Goal: Transaction & Acquisition: Purchase product/service

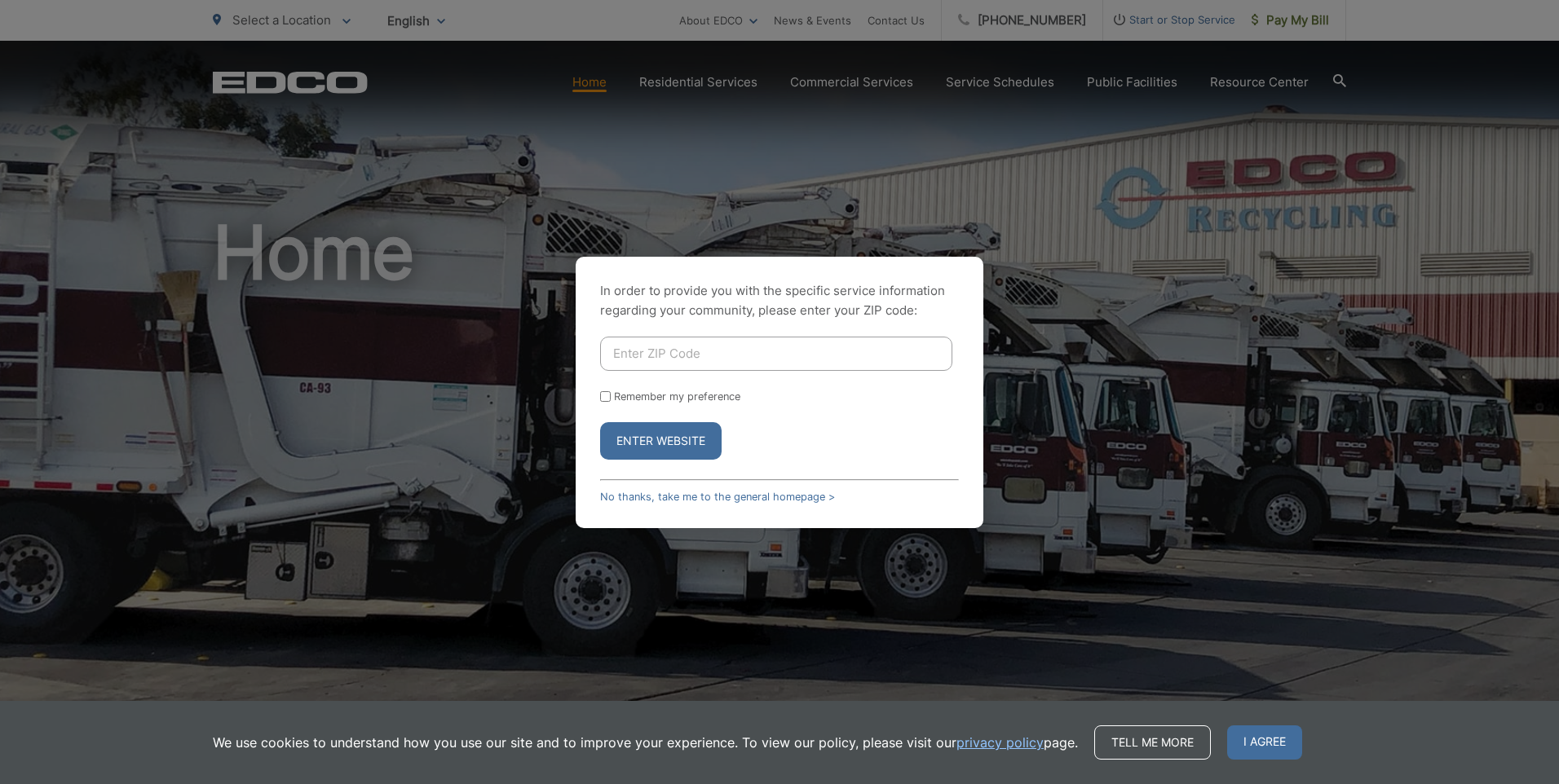
click at [681, 364] on input "Enter ZIP Code" at bounding box center [776, 353] width 352 height 34
type input "92101"
click at [600, 422] on button "Enter Website" at bounding box center [661, 441] width 121 height 37
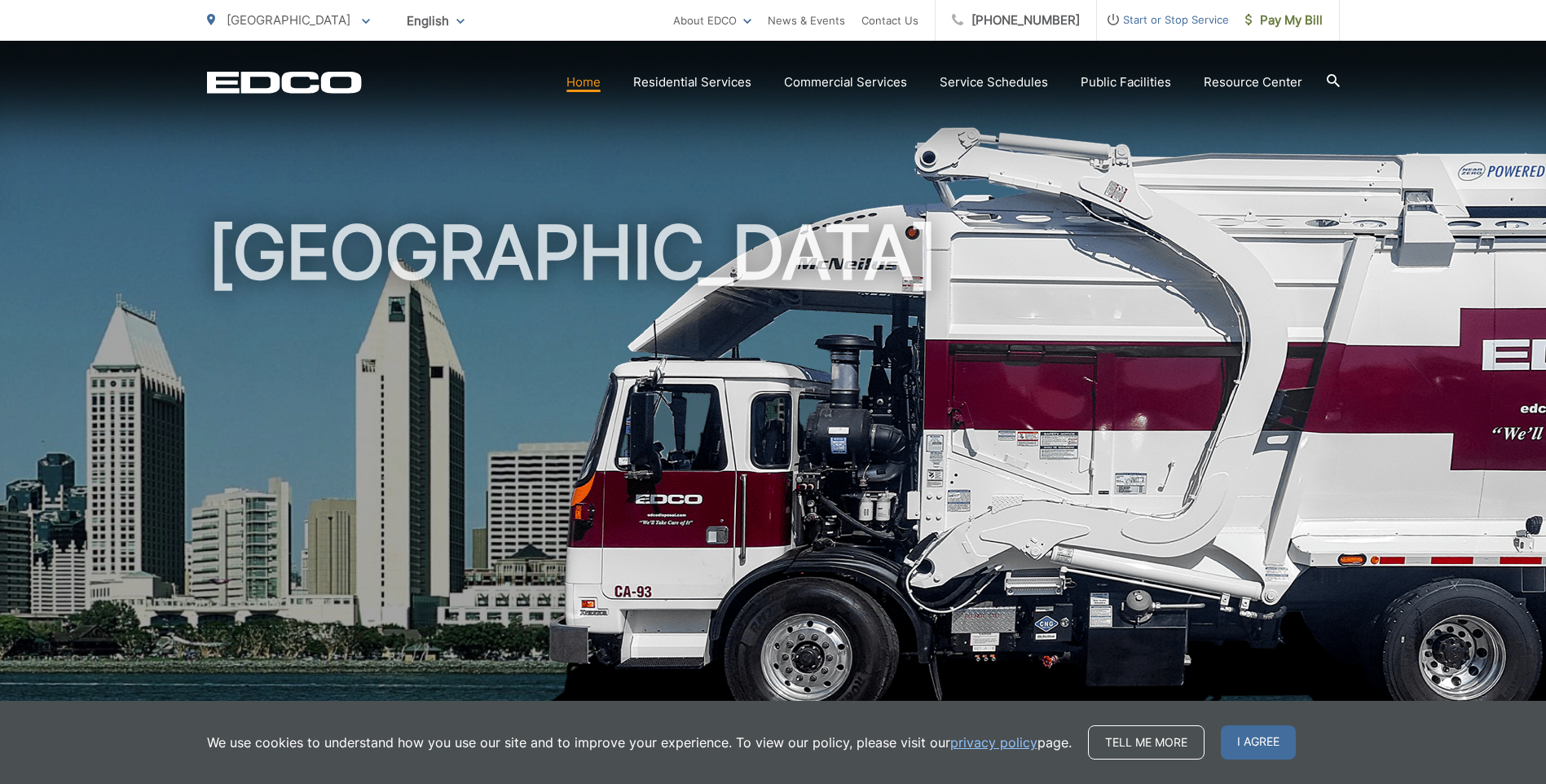
click at [591, 90] on link "Home" at bounding box center [583, 82] width 34 height 20
click at [1309, 23] on span "Pay My Bill" at bounding box center [1284, 21] width 77 height 20
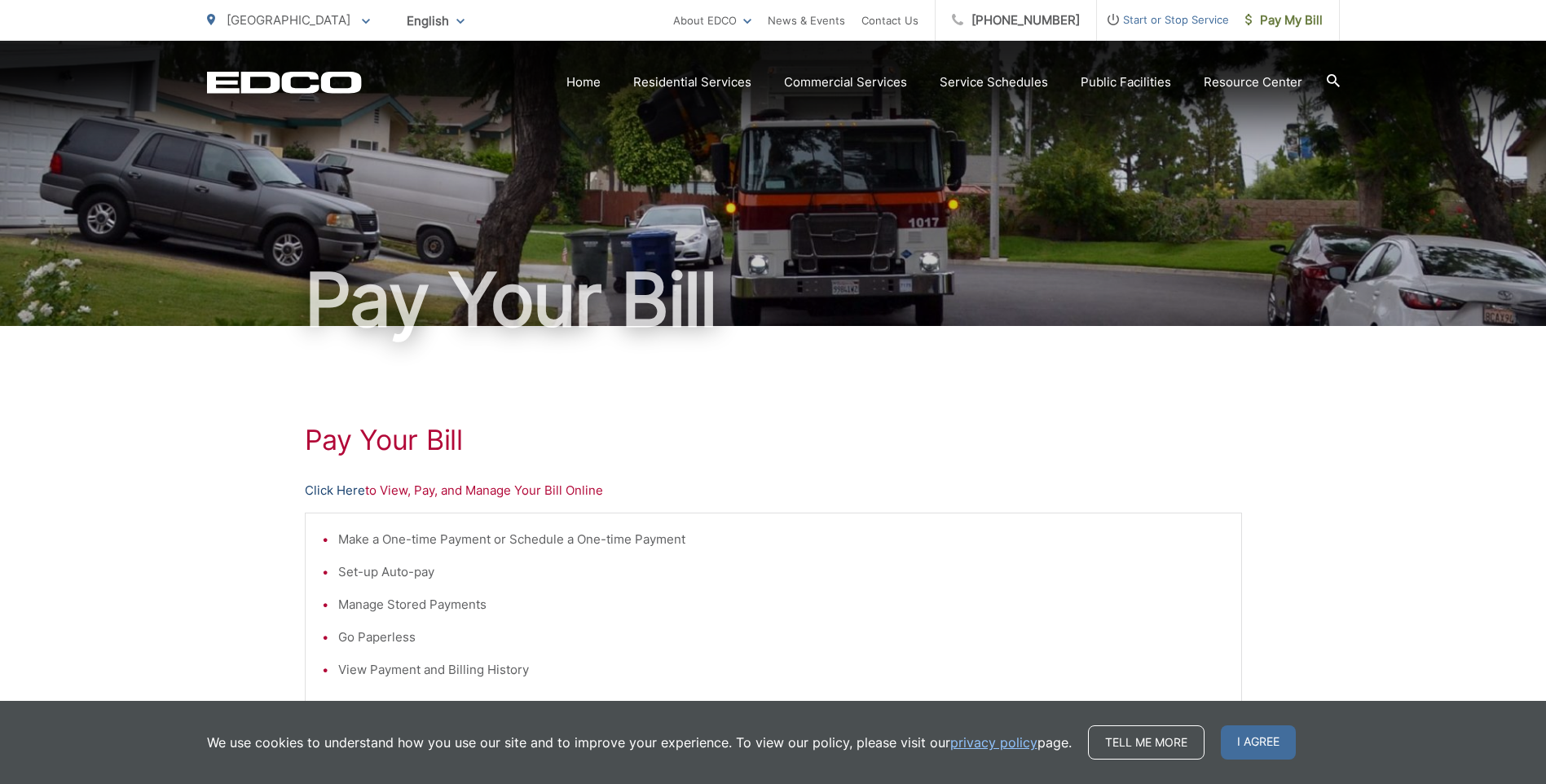
click at [344, 484] on link "Click Here" at bounding box center [334, 491] width 61 height 20
